Goal: Task Accomplishment & Management: Manage account settings

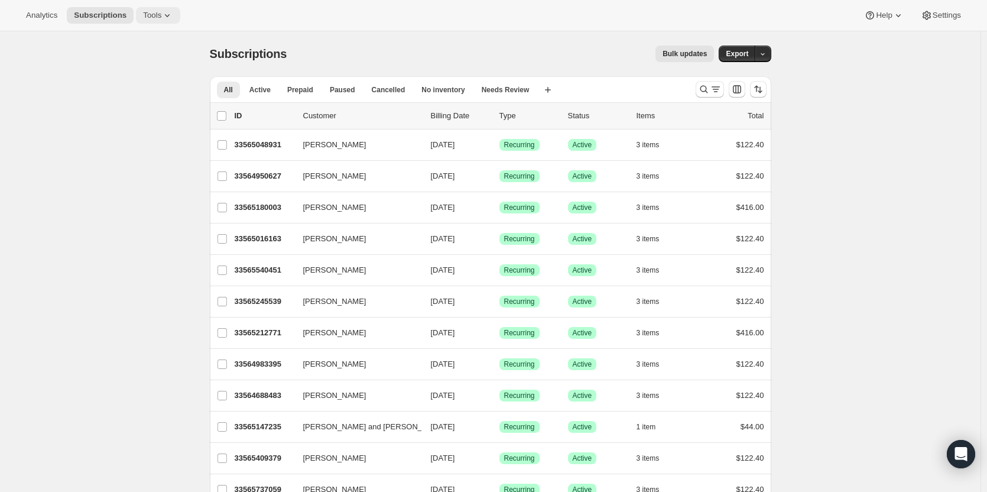
click at [162, 13] on icon at bounding box center [167, 15] width 12 height 12
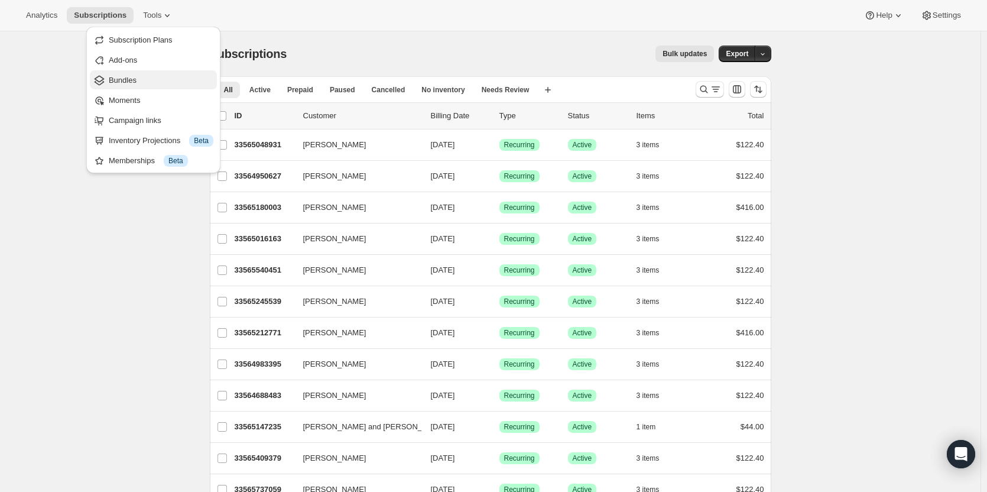
click at [142, 78] on span "Bundles" at bounding box center [161, 80] width 105 height 12
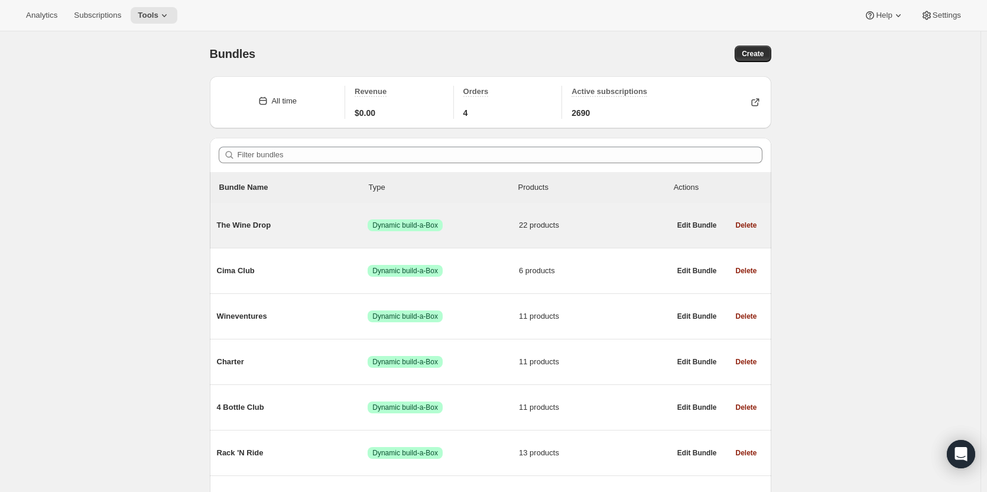
click at [274, 230] on span "The Wine Drop" at bounding box center [292, 225] width 151 height 12
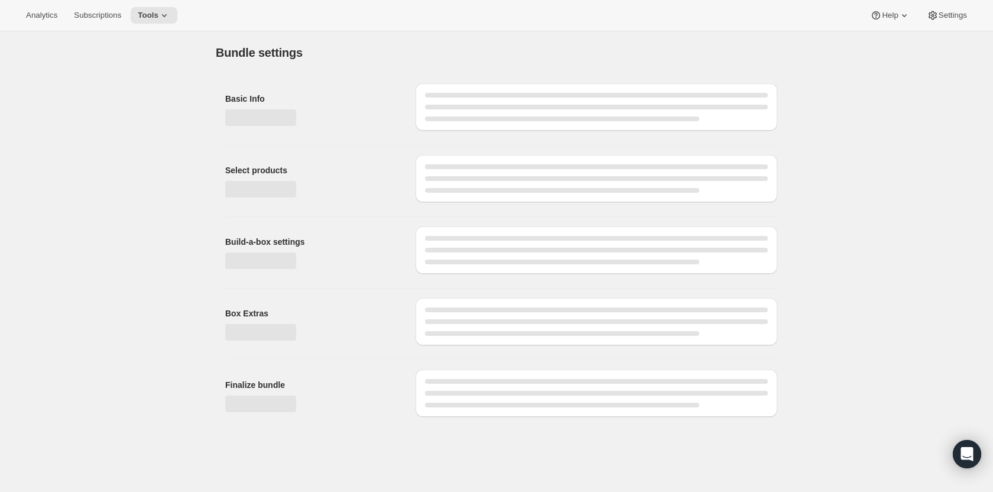
type input "The Wine Drop"
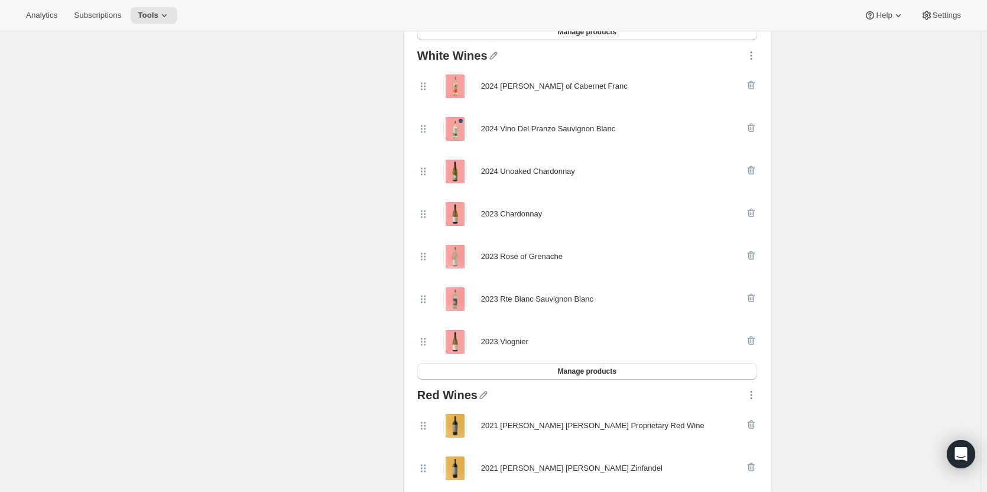
scroll to position [433, 0]
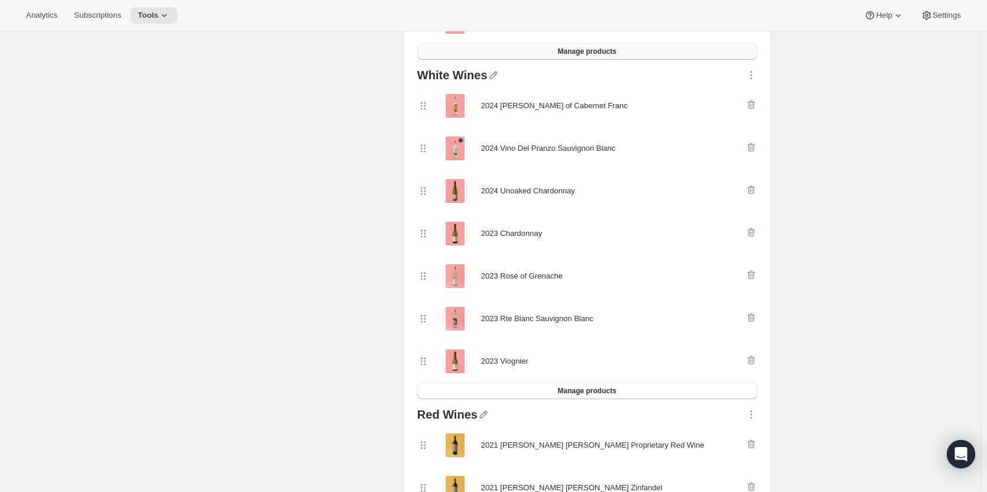
click at [675, 51] on button "Manage products" at bounding box center [587, 51] width 340 height 17
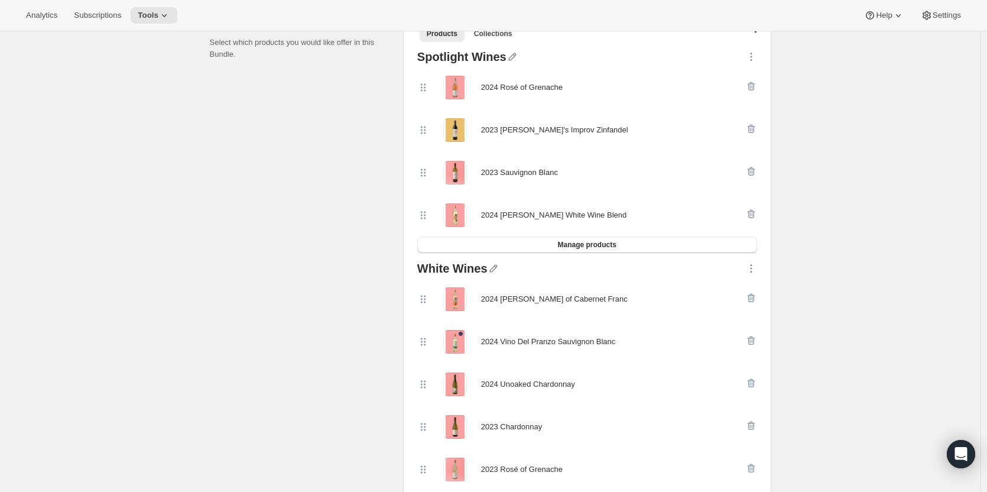
scroll to position [279, 0]
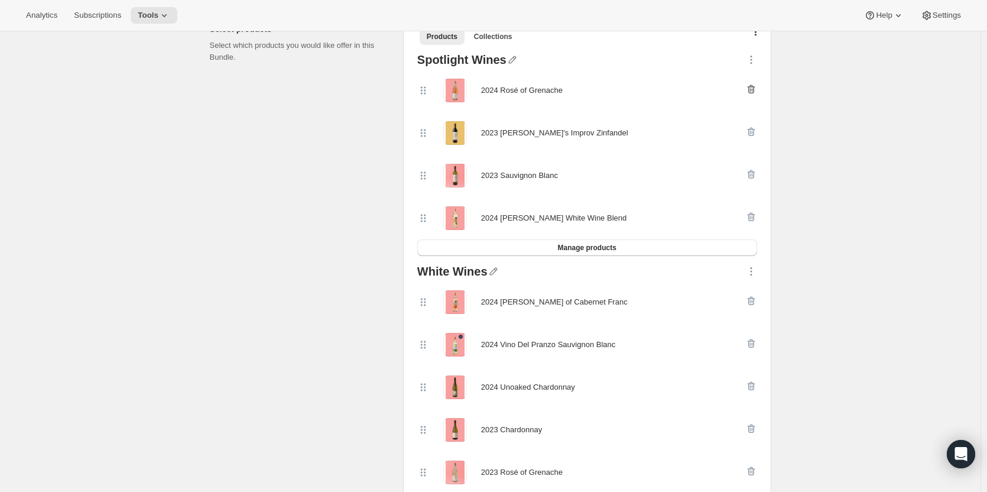
click at [755, 90] on icon "button" at bounding box center [751, 89] width 12 height 12
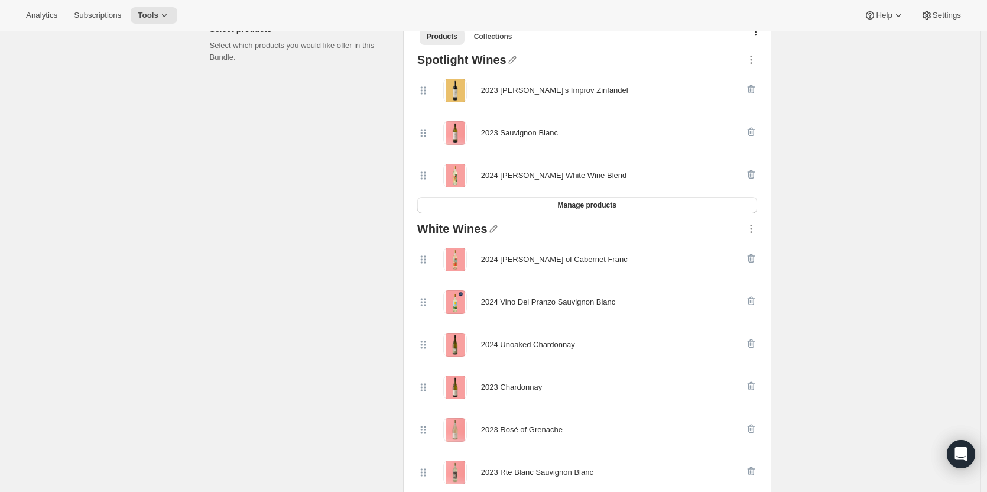
scroll to position [0, 0]
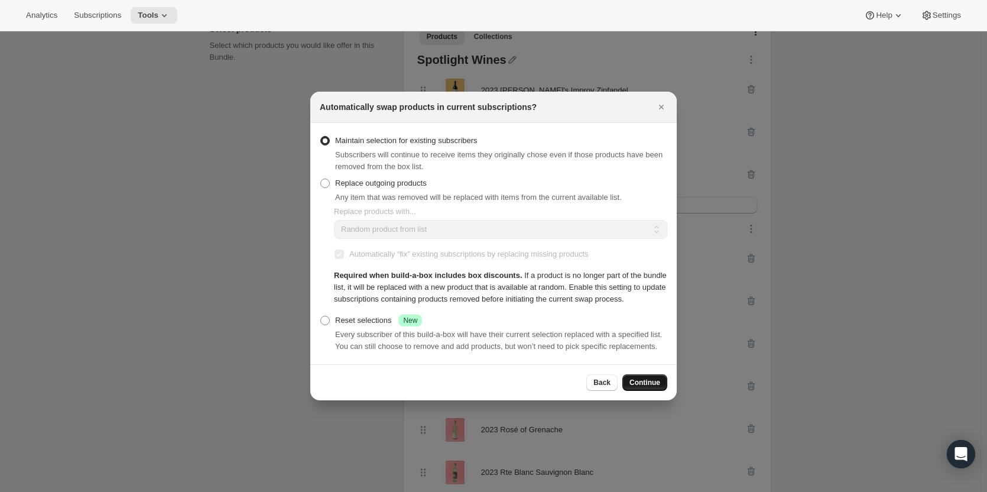
click at [631, 377] on button "Continue" at bounding box center [644, 382] width 45 height 17
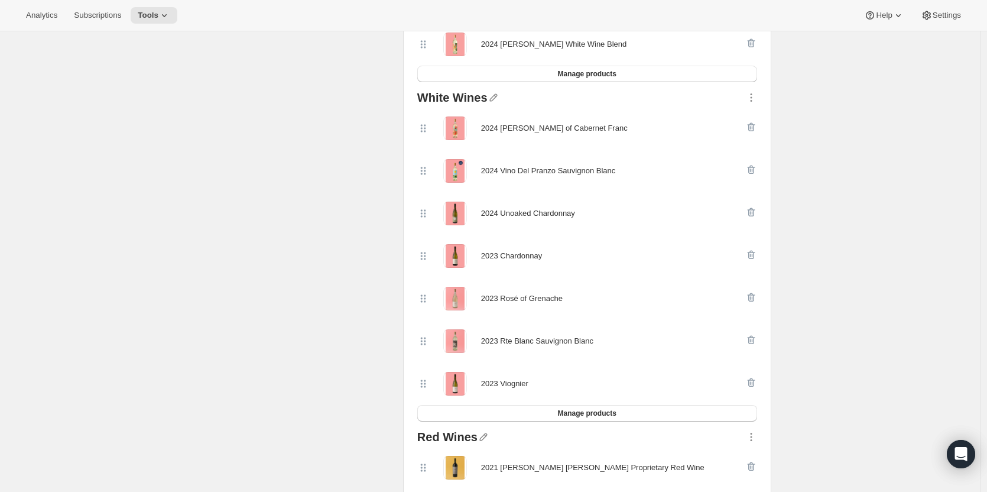
scroll to position [422, 0]
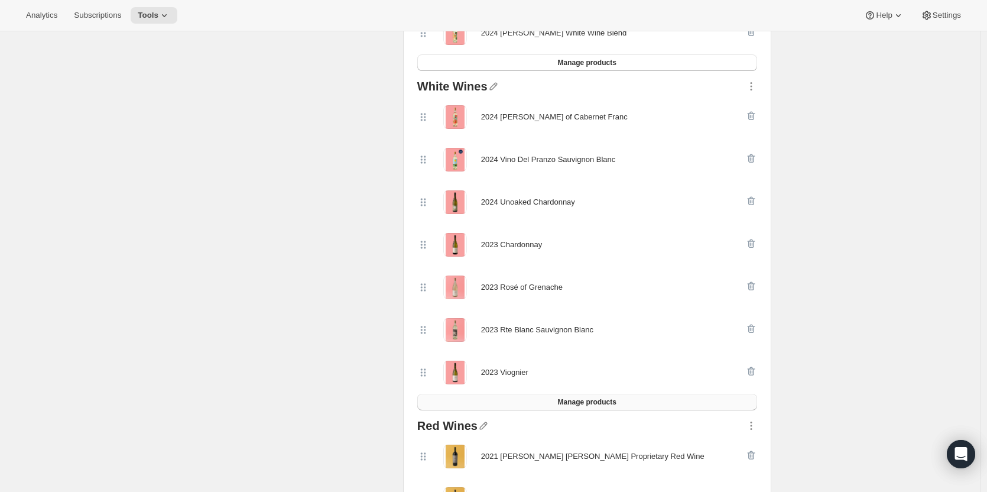
click at [662, 405] on button "Manage products" at bounding box center [587, 402] width 340 height 17
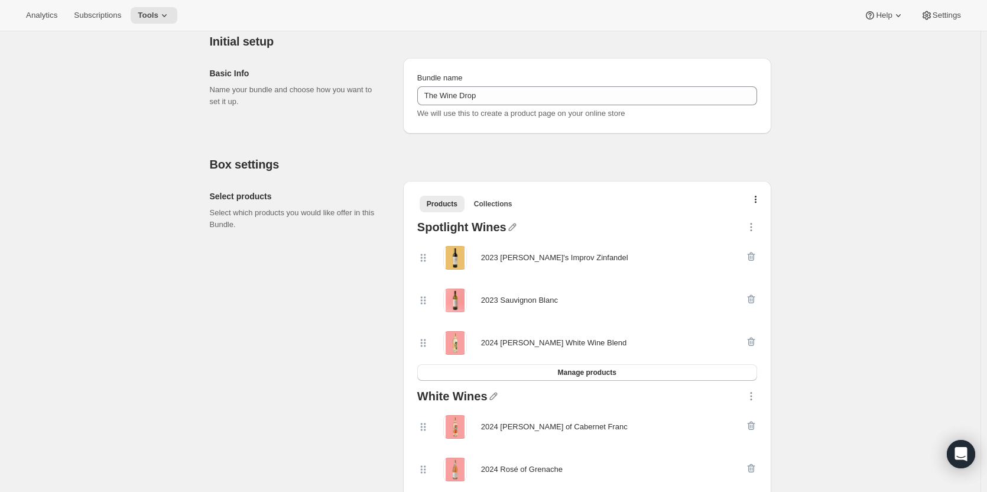
scroll to position [0, 0]
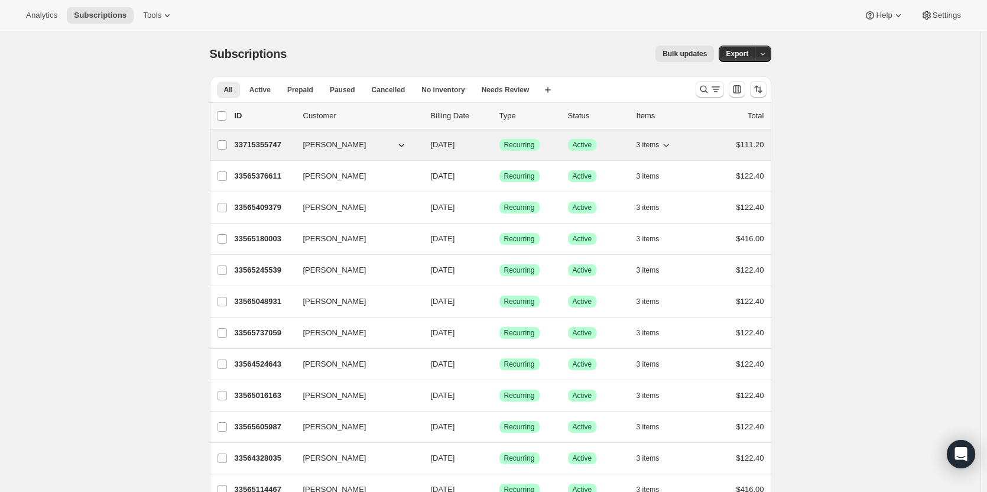
click at [260, 142] on p "33715355747" at bounding box center [264, 145] width 59 height 12
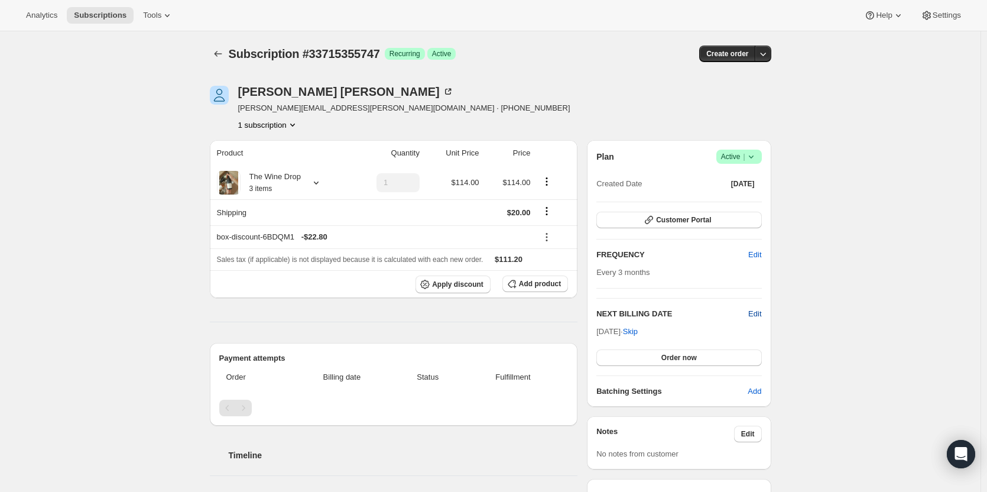
click at [759, 312] on span "Edit" at bounding box center [754, 314] width 13 height 12
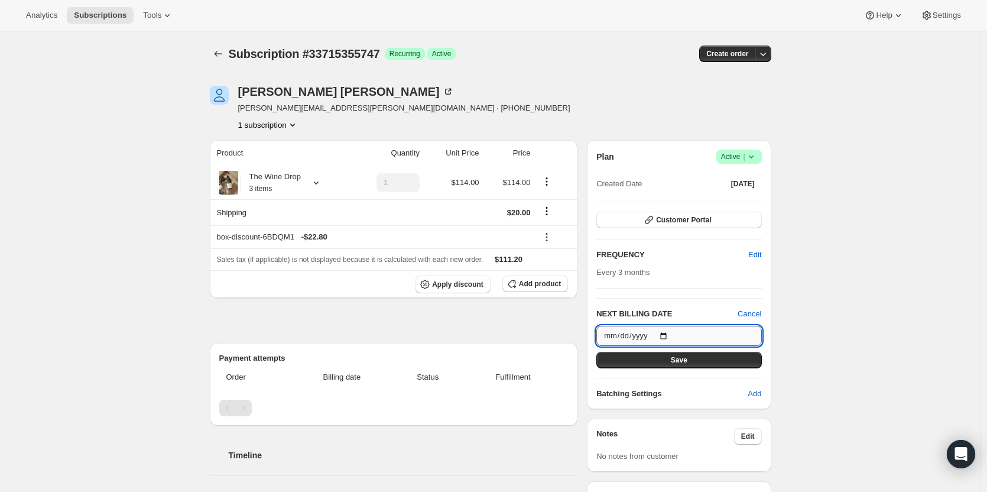
click at [648, 335] on input "[DATE]" at bounding box center [678, 336] width 165 height 20
click at [666, 336] on input "[DATE]" at bounding box center [678, 336] width 165 height 20
type input "[DATE]"
click at [678, 357] on span "Save" at bounding box center [679, 359] width 17 height 9
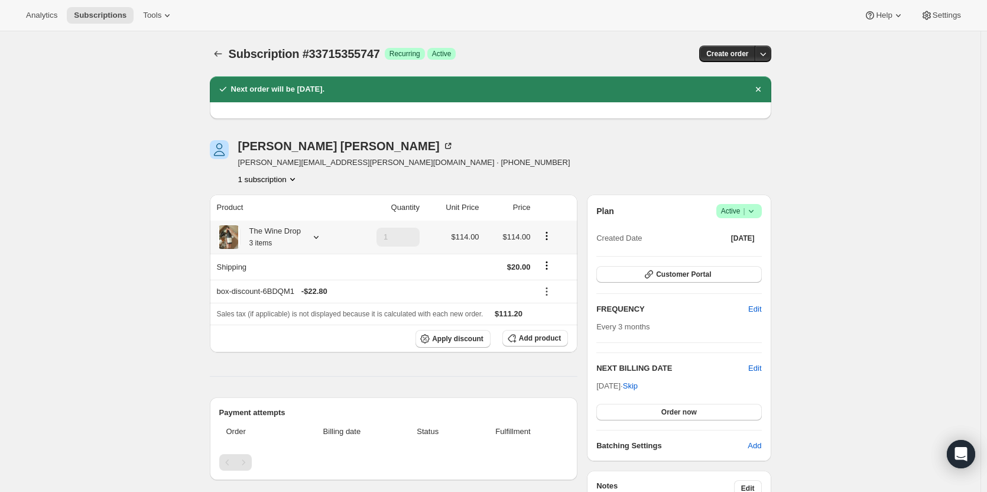
click at [312, 240] on icon at bounding box center [316, 237] width 12 height 12
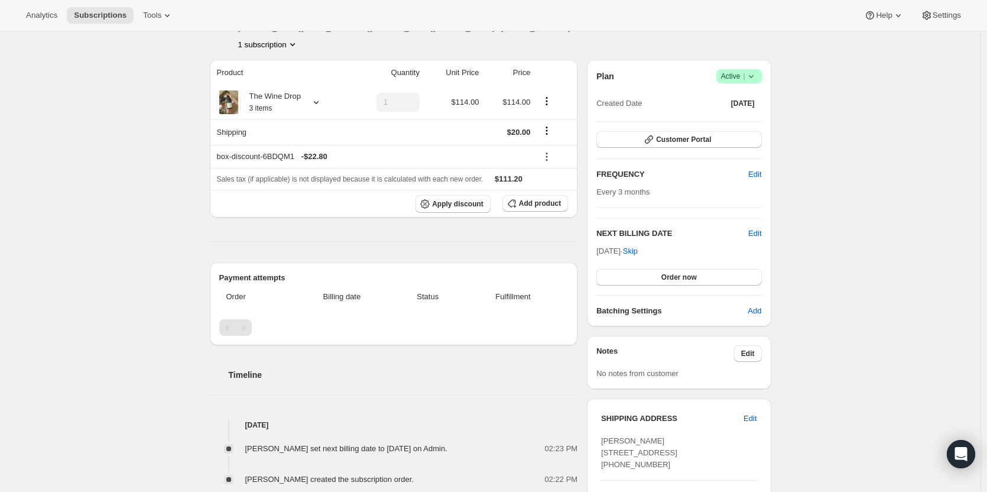
scroll to position [139, 0]
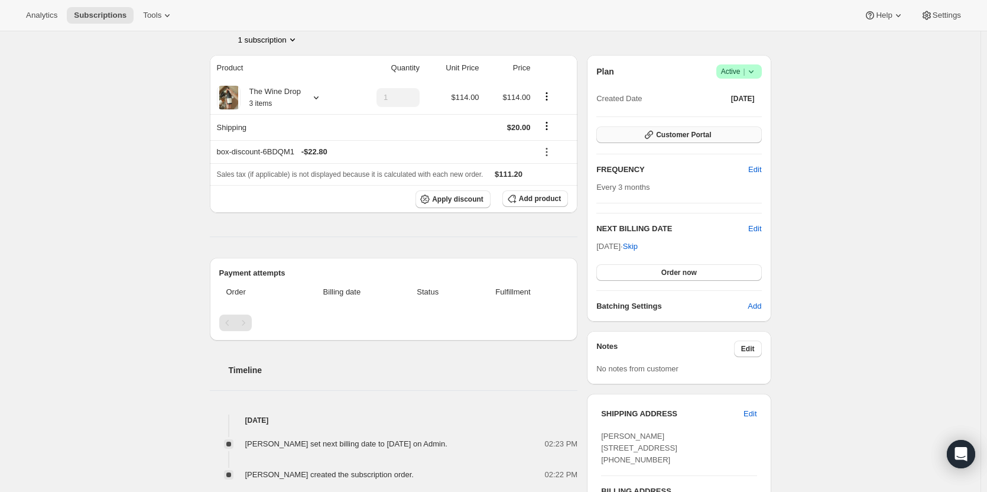
click at [682, 136] on span "Customer Portal" at bounding box center [683, 134] width 55 height 9
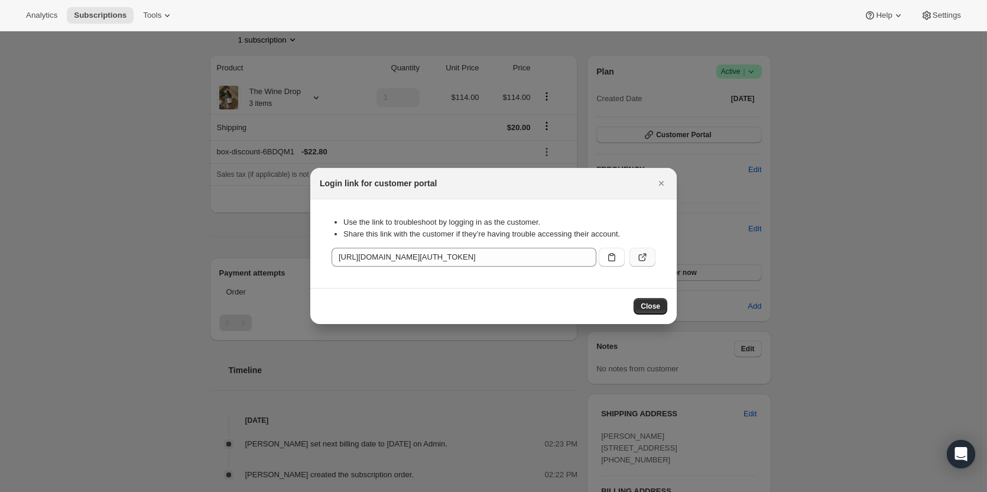
click at [643, 256] on icon ":ru5:" at bounding box center [644, 255] width 5 height 5
click at [657, 301] on button "Close" at bounding box center [650, 306] width 34 height 17
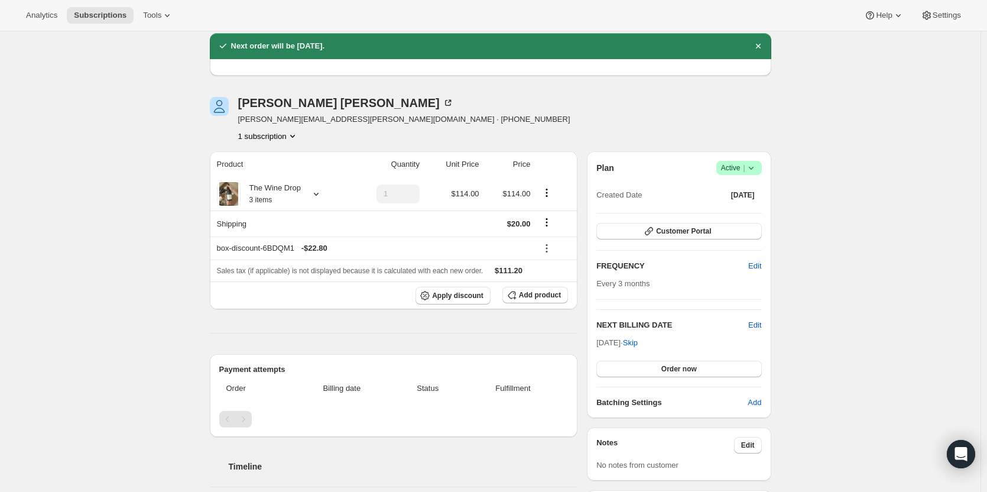
scroll to position [0, 0]
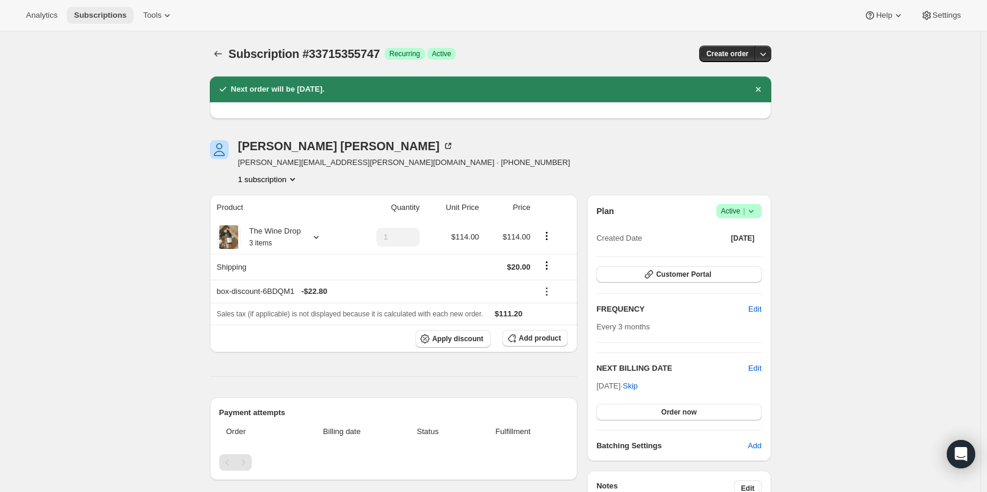
click at [96, 13] on span "Subscriptions" at bounding box center [100, 15] width 53 height 9
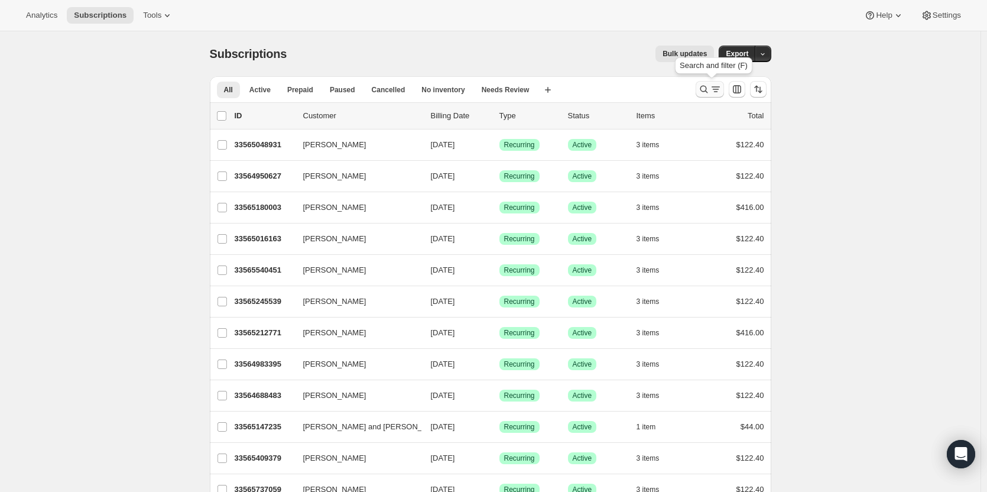
click at [704, 93] on icon "Search and filter results" at bounding box center [704, 89] width 12 height 12
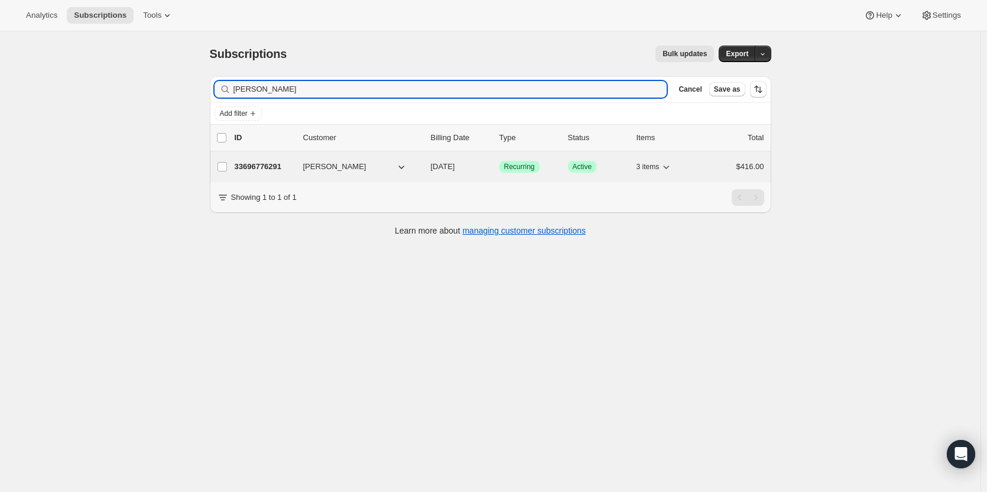
type input "Tom Benne"
click at [271, 170] on p "33696776291" at bounding box center [264, 167] width 59 height 12
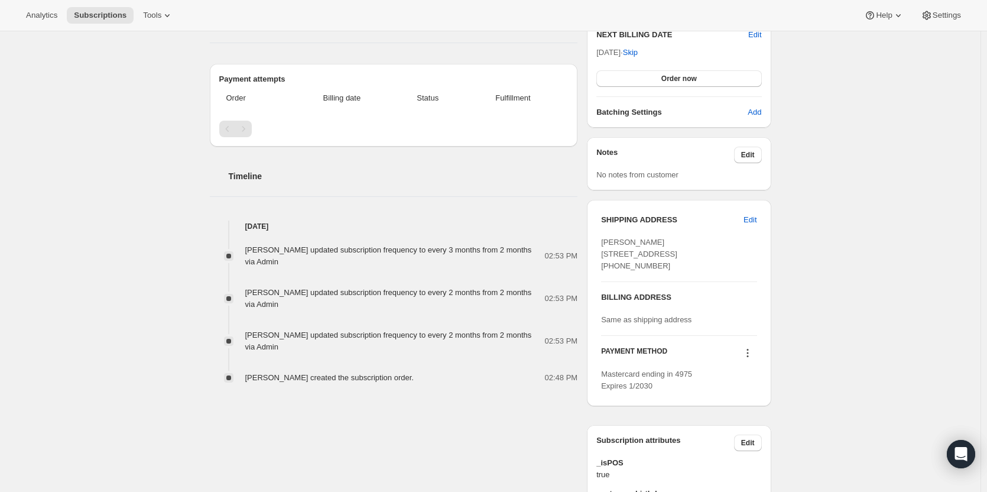
scroll to position [366, 0]
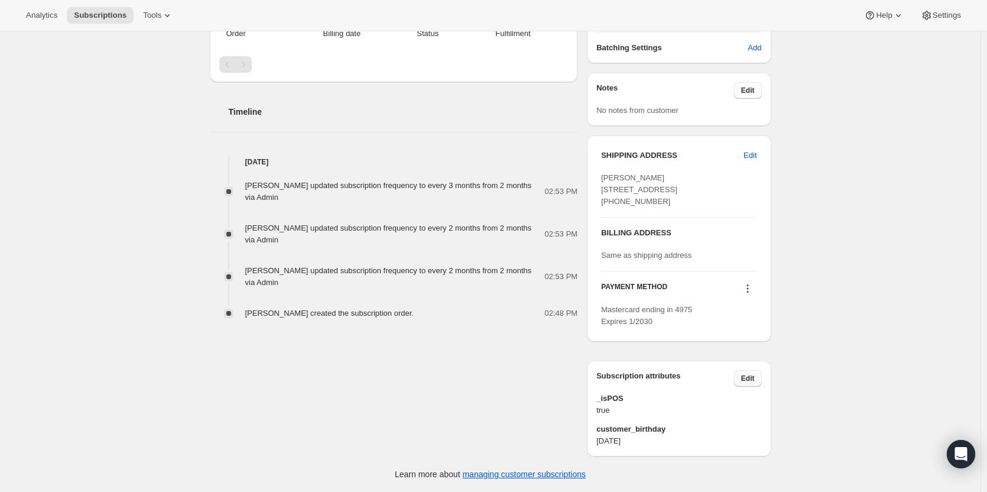
click at [759, 378] on button "Edit" at bounding box center [748, 378] width 28 height 17
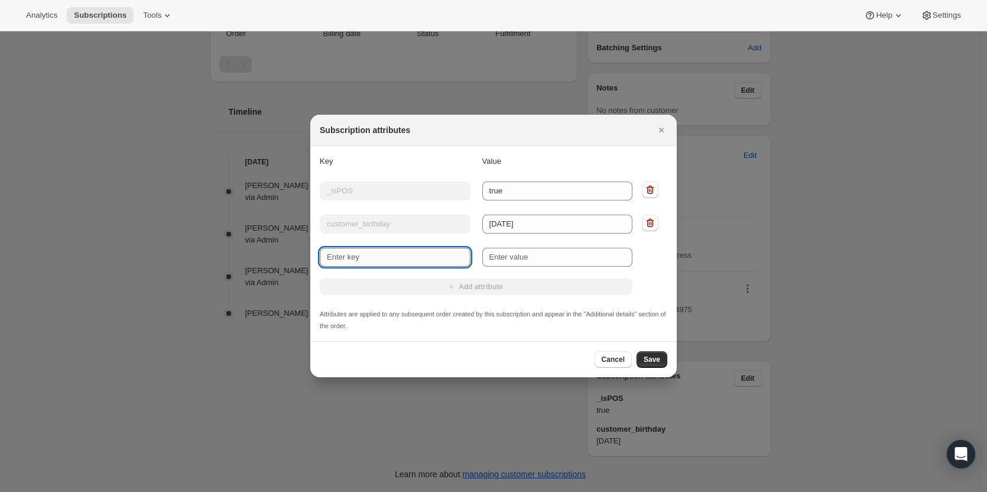
click at [418, 258] on input "New key" at bounding box center [395, 257] width 151 height 19
type input "Sales Rep"
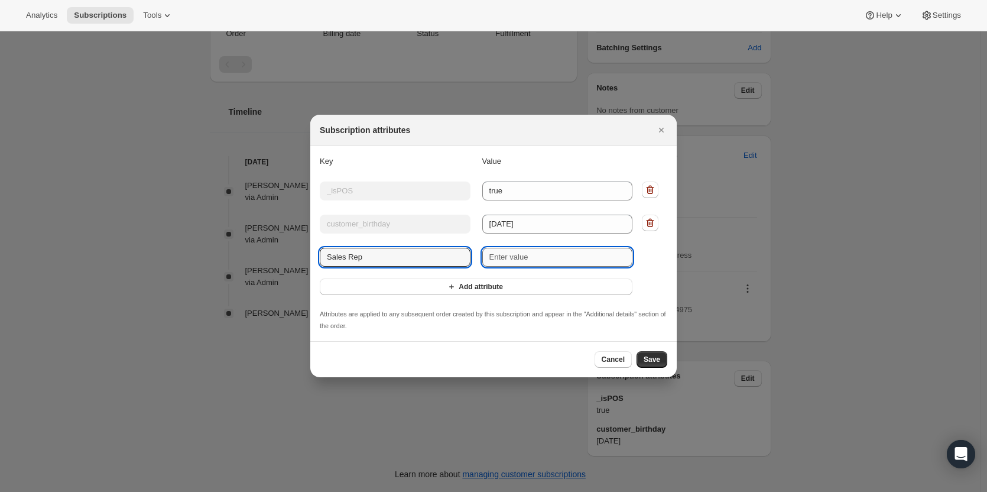
click at [513, 254] on input "New value" at bounding box center [557, 257] width 151 height 19
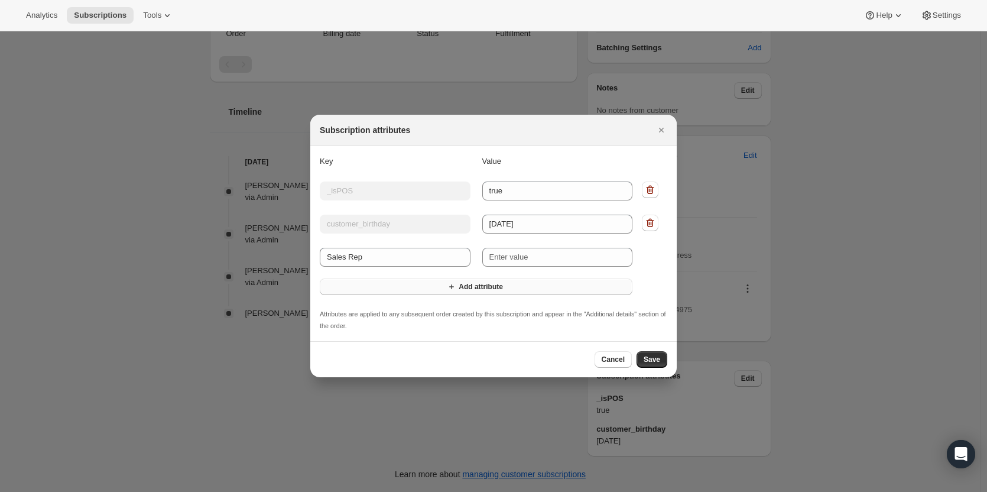
click at [506, 285] on button "Add attribute" at bounding box center [476, 286] width 313 height 17
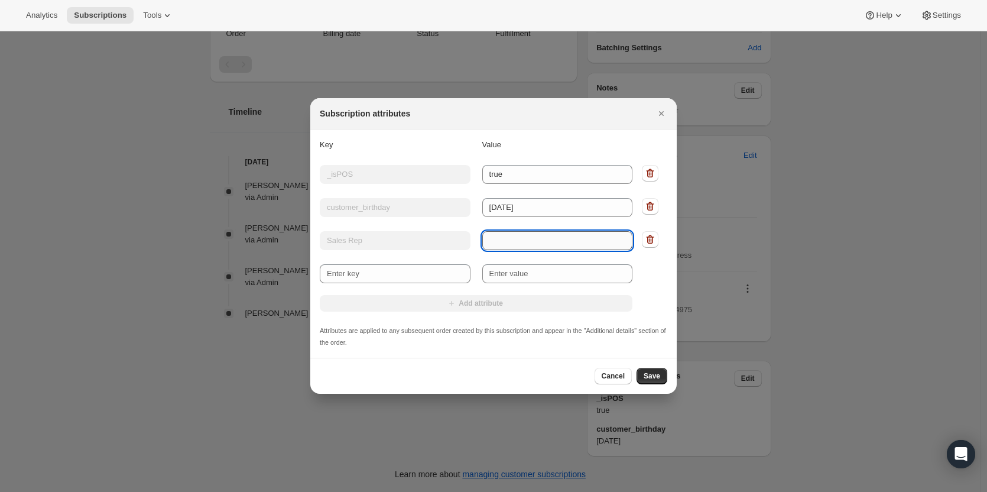
click at [522, 232] on input "Value" at bounding box center [557, 240] width 151 height 19
type input "Soctt"
click at [651, 378] on span "Save" at bounding box center [651, 375] width 17 height 9
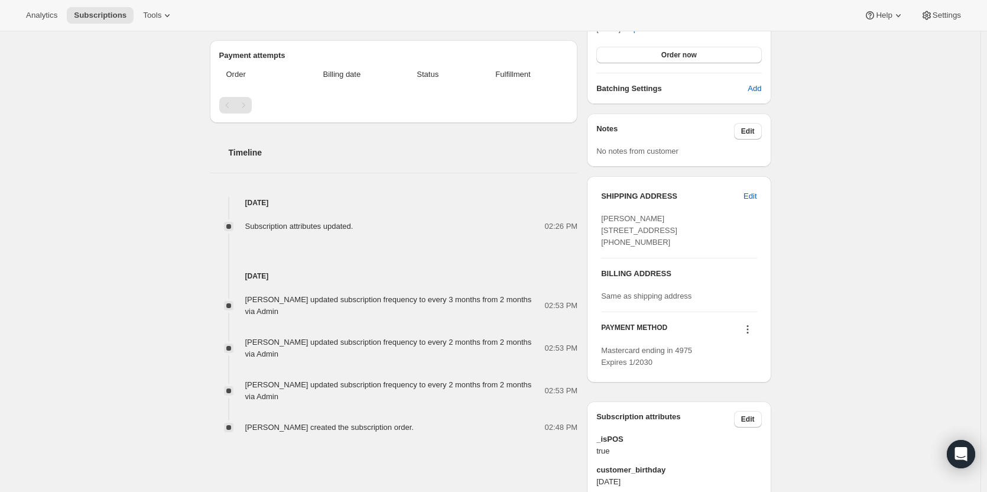
scroll to position [451, 0]
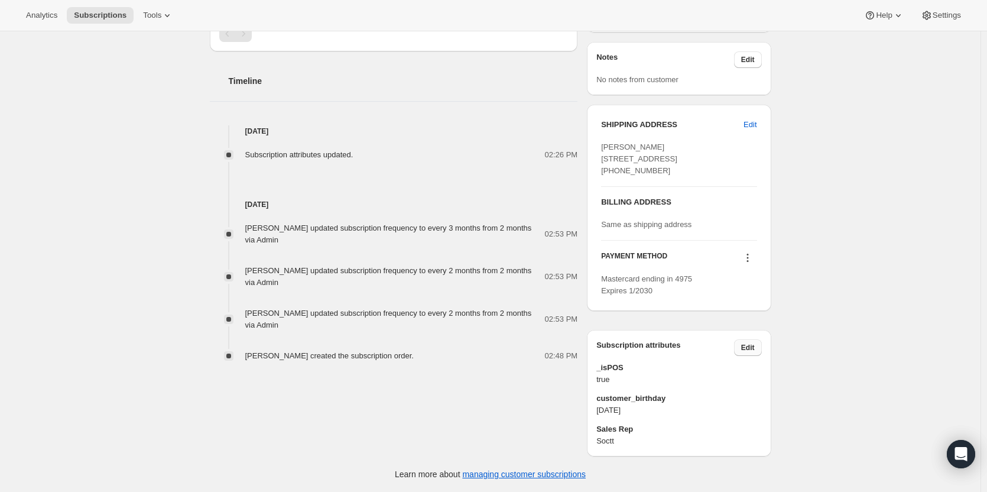
click at [752, 347] on span "Edit" at bounding box center [748, 347] width 14 height 9
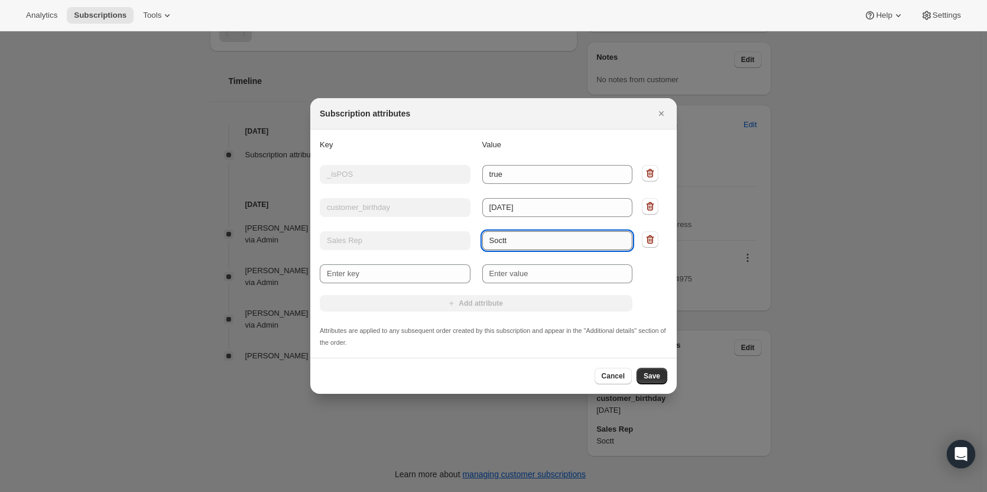
click at [508, 243] on input "Soctt" at bounding box center [557, 240] width 151 height 19
type input "Scott V"
click at [646, 383] on button "Save" at bounding box center [651, 376] width 31 height 17
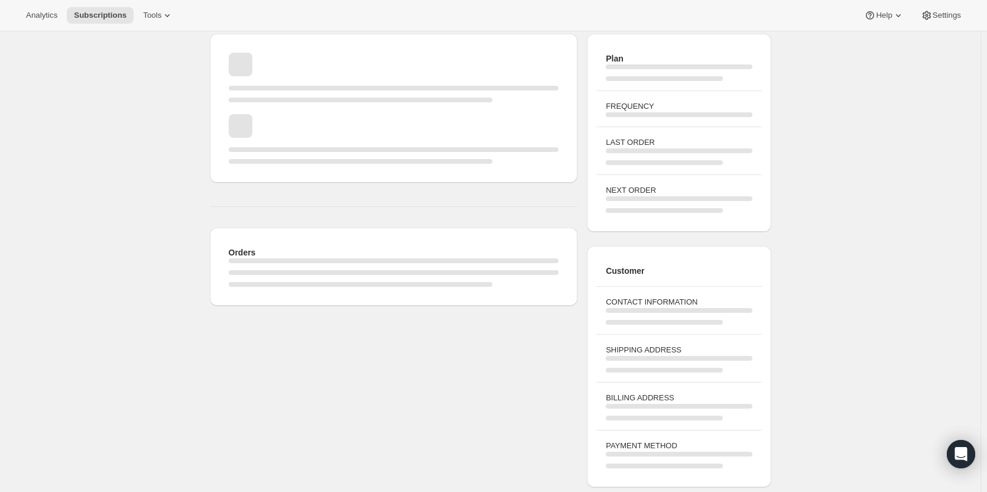
scroll to position [442, 0]
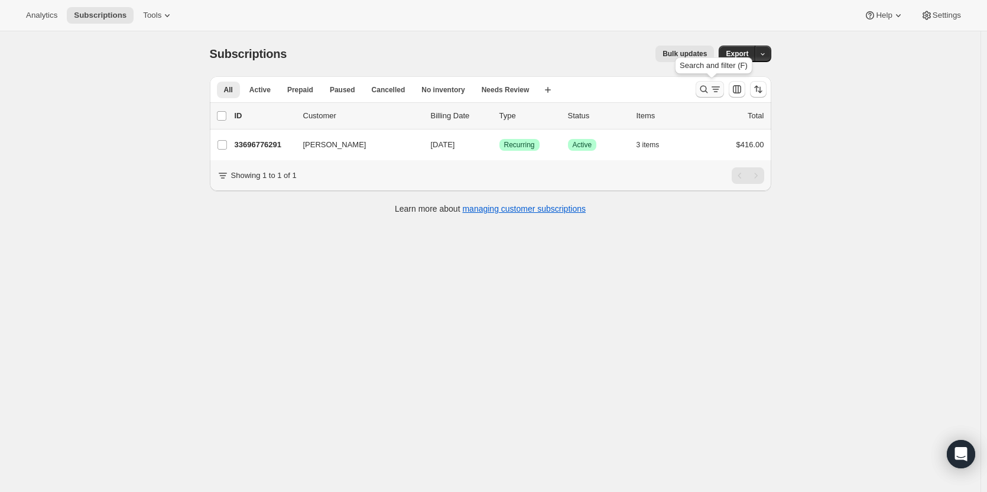
click at [702, 95] on icon "Search and filter results" at bounding box center [704, 89] width 12 height 12
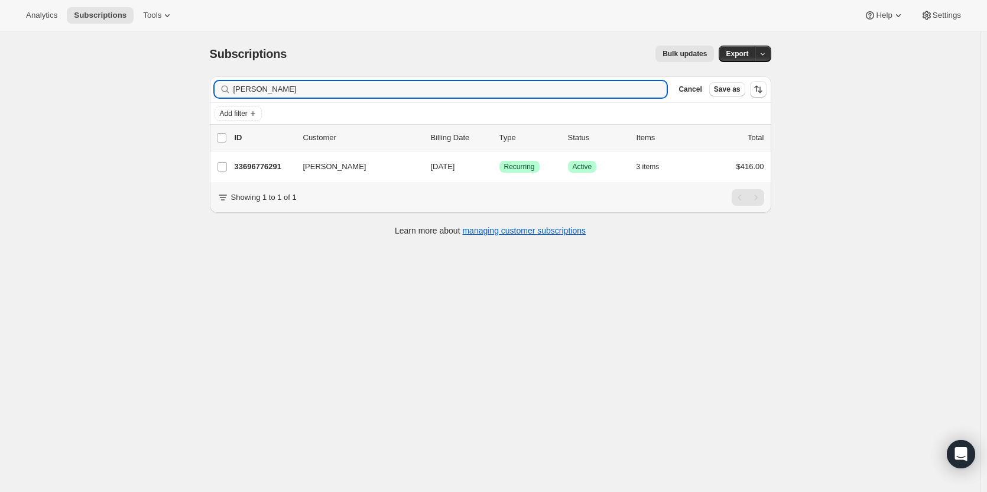
drag, startPoint x: 295, startPoint y: 84, endPoint x: 170, endPoint y: 96, distance: 125.3
click at [170, 96] on div "Subscriptions. This page is ready Subscriptions Bulk updates More actions Bulk …" at bounding box center [490, 277] width 980 height 492
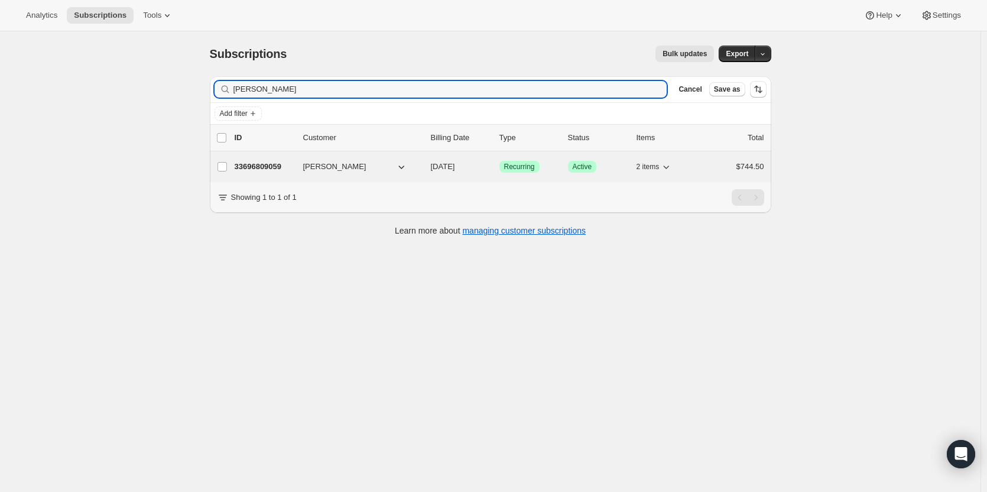
type input "Craig Cast"
click at [249, 164] on p "33696809059" at bounding box center [264, 167] width 59 height 12
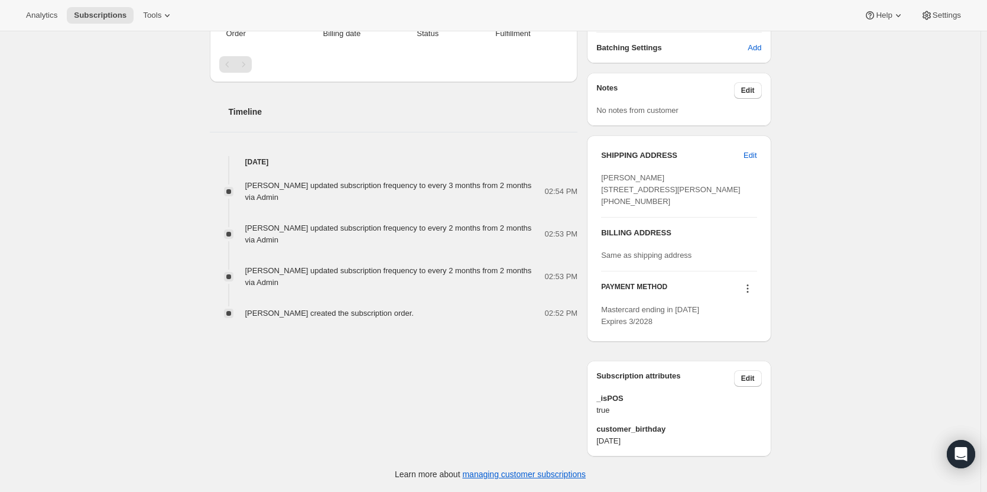
scroll to position [378, 0]
click at [752, 373] on button "Edit" at bounding box center [748, 378] width 28 height 17
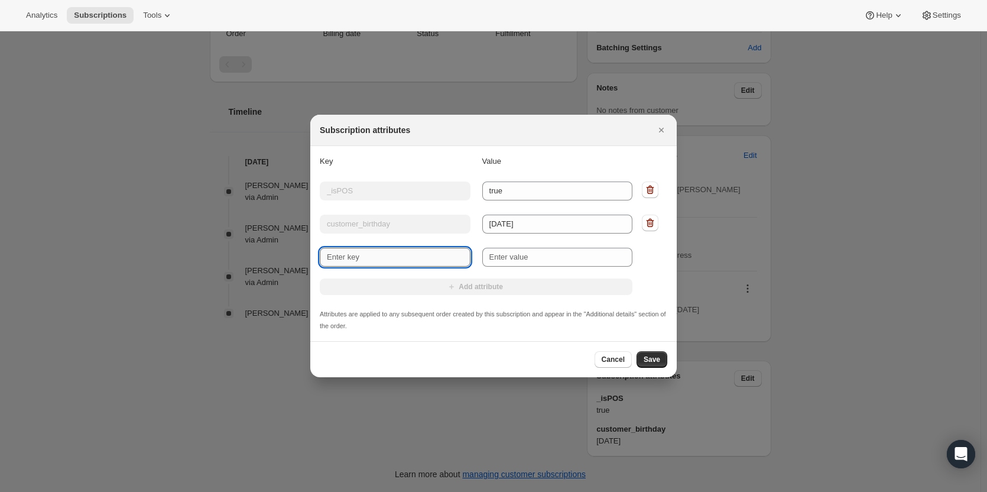
click at [415, 262] on input "New key" at bounding box center [395, 257] width 151 height 19
drag, startPoint x: 344, startPoint y: 264, endPoint x: 310, endPoint y: 260, distance: 34.5
click at [310, 491] on div "Subscription attributes Key Value Key _isPOS Value true Key customer_birthday V…" at bounding box center [493, 492] width 987 height 0
type input "Sales Rep"
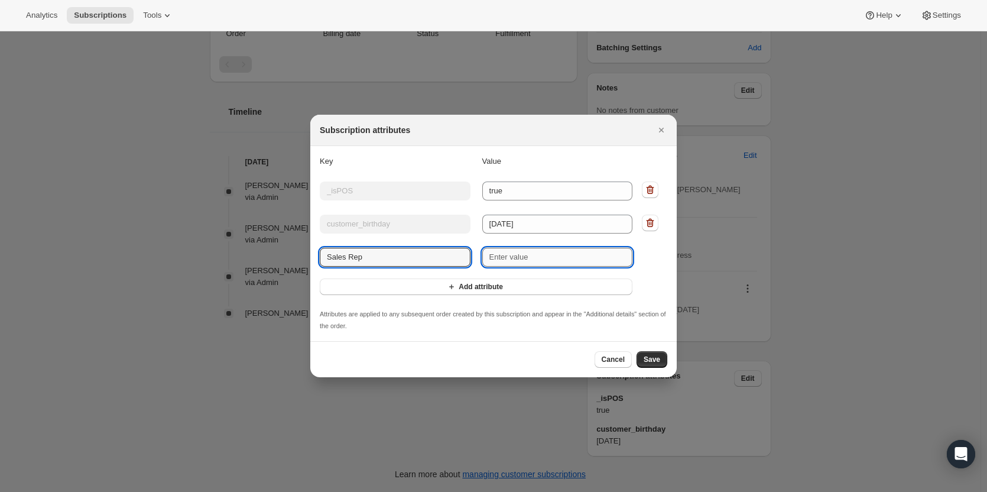
click at [532, 258] on input "New value" at bounding box center [557, 257] width 151 height 19
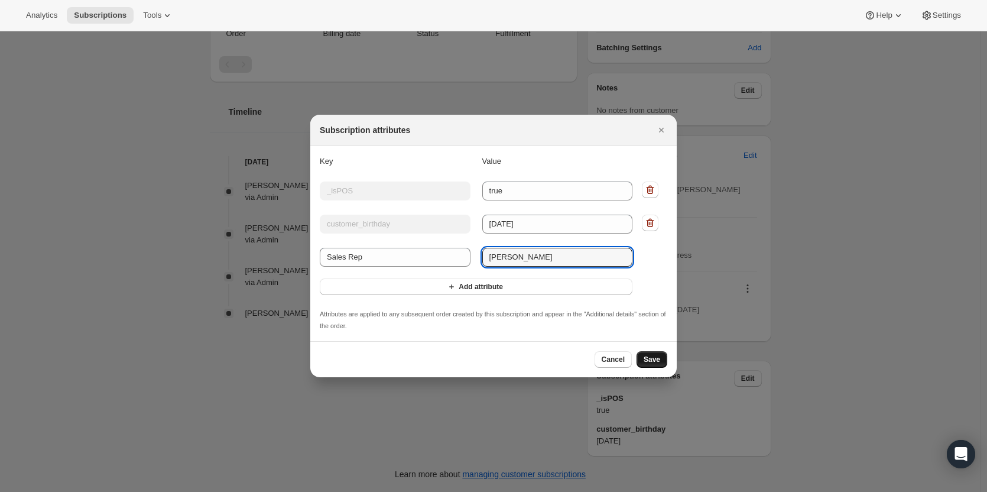
type input "Keegan"
click at [654, 362] on span "Save" at bounding box center [651, 359] width 17 height 9
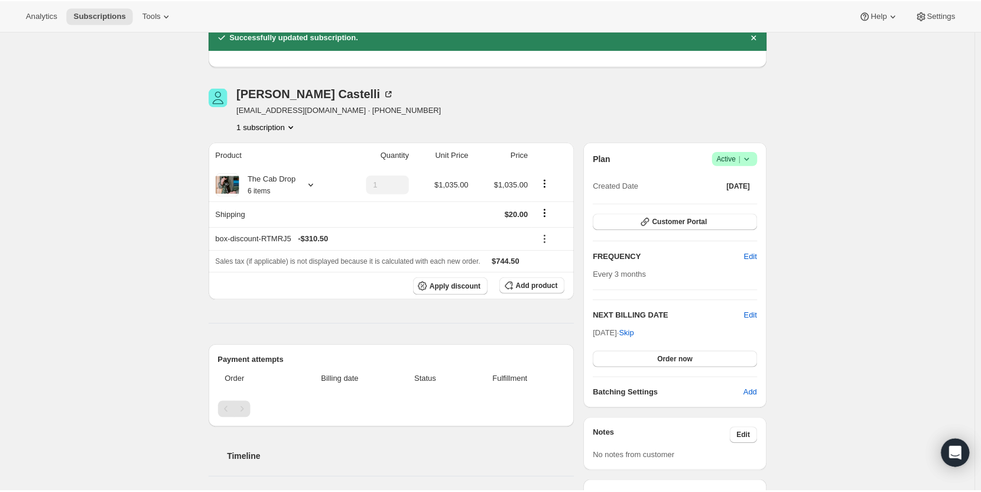
scroll to position [0, 0]
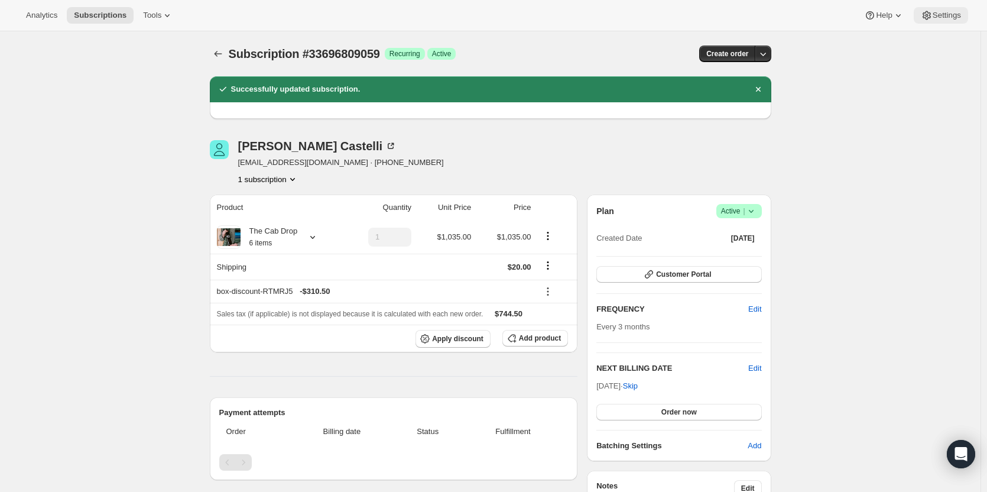
click at [931, 15] on icon at bounding box center [927, 15] width 12 height 12
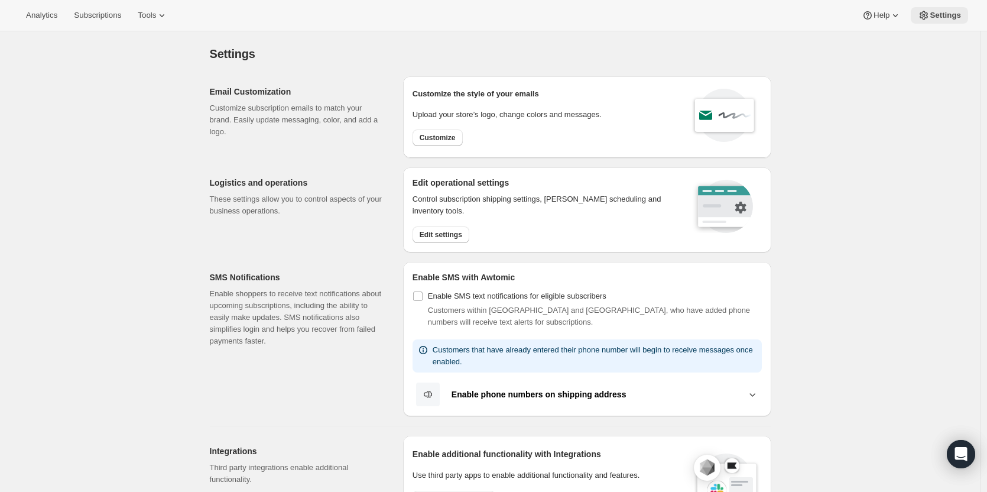
click at [929, 15] on icon at bounding box center [924, 15] width 12 height 12
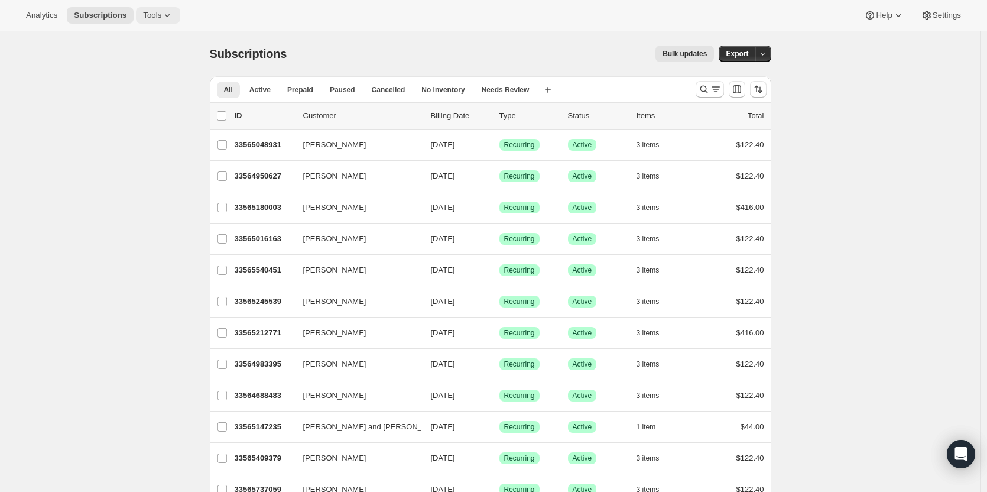
click at [137, 19] on button "Tools" at bounding box center [158, 15] width 44 height 17
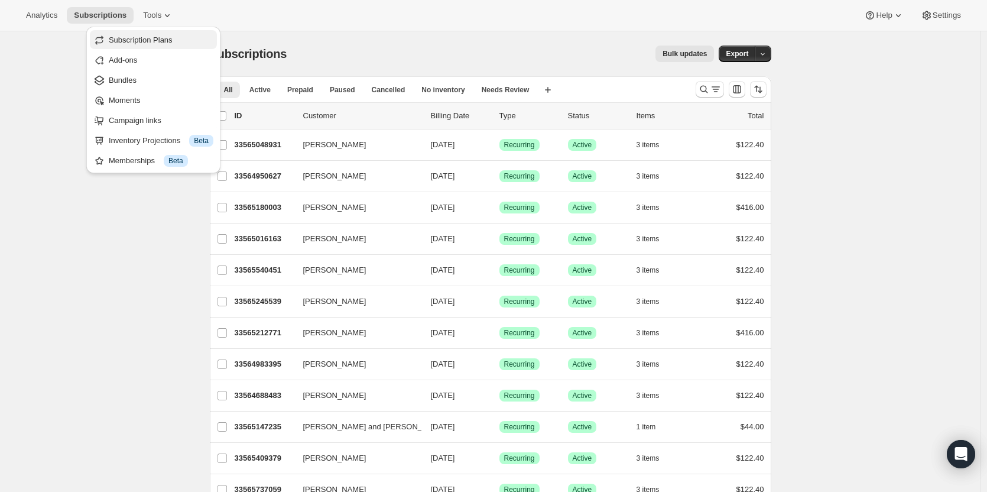
click at [137, 40] on span "Subscription Plans" at bounding box center [141, 39] width 64 height 9
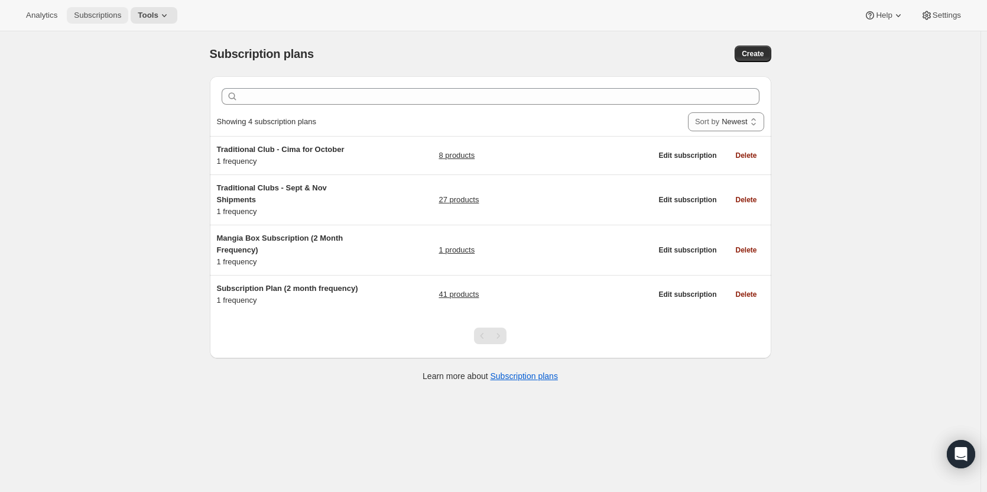
click at [100, 17] on span "Subscriptions" at bounding box center [97, 15] width 47 height 9
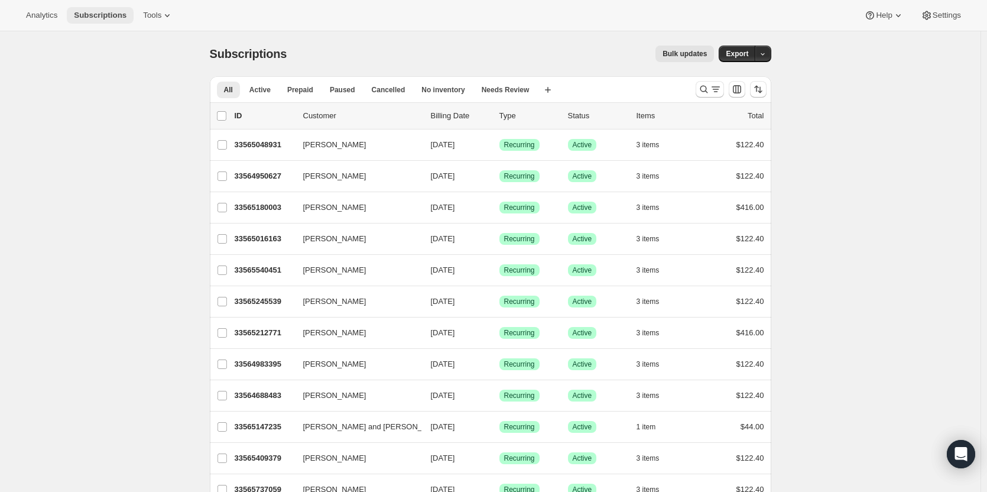
click at [102, 17] on span "Subscriptions" at bounding box center [100, 15] width 53 height 9
